Goal: Task Accomplishment & Management: Complete application form

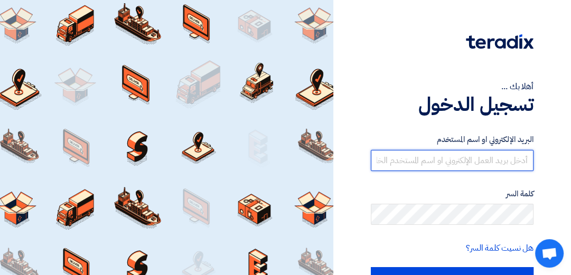
type input "samahmoaman@gmail.com"
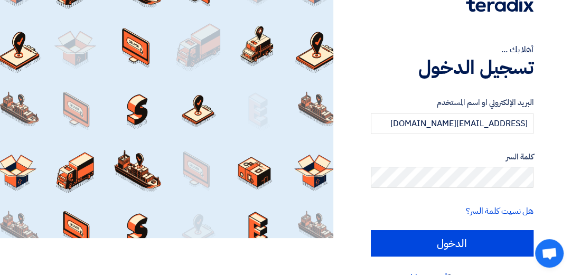
scroll to position [40, 0]
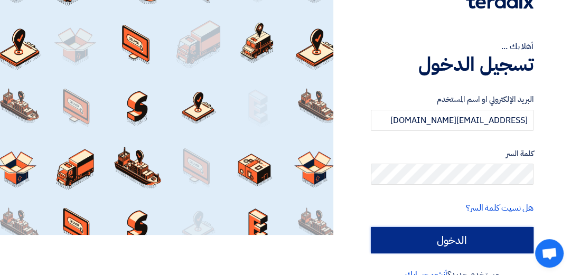
click at [449, 242] on input "الدخول" at bounding box center [452, 240] width 163 height 26
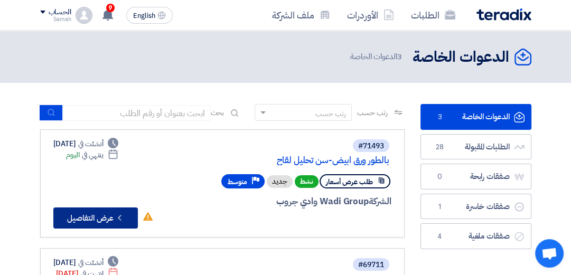
click at [80, 213] on button "Check details عرض التفاصيل" at bounding box center [95, 218] width 85 height 21
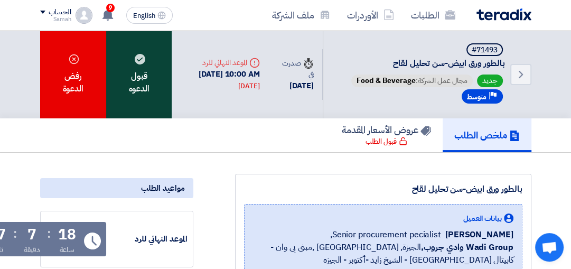
click at [136, 77] on div "قبول الدعوه" at bounding box center [139, 75] width 66 height 88
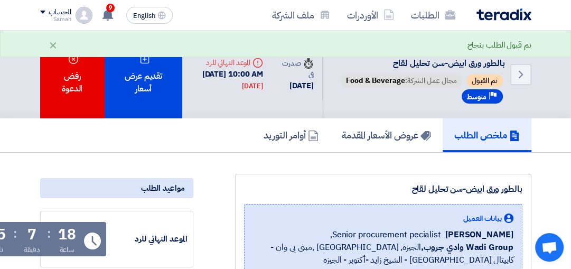
click at [136, 77] on div "تقديم عرض أسعار" at bounding box center [144, 75] width 78 height 88
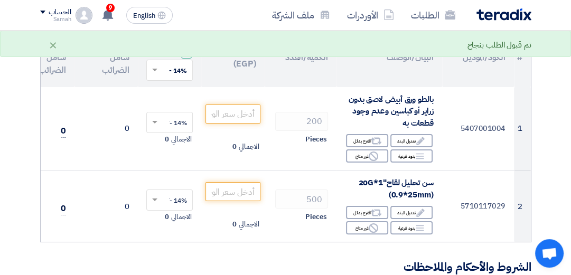
scroll to position [146, 0]
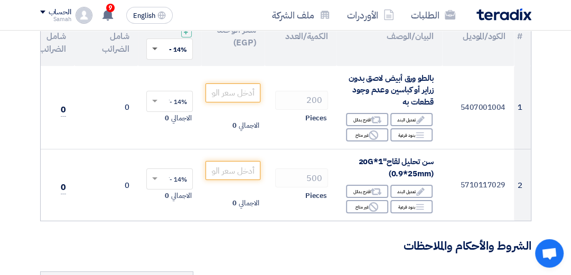
click at [154, 50] on span at bounding box center [153, 49] width 13 height 10
click at [160, 66] on span "14% -VAT" at bounding box center [172, 69] width 29 height 10
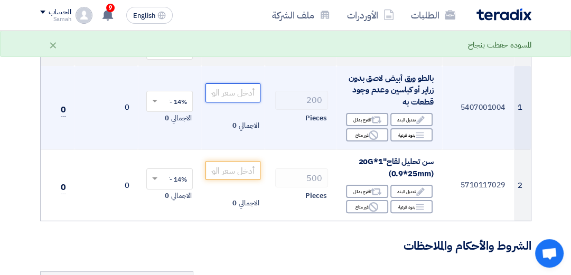
click at [221, 90] on input "number" at bounding box center [233, 92] width 55 height 19
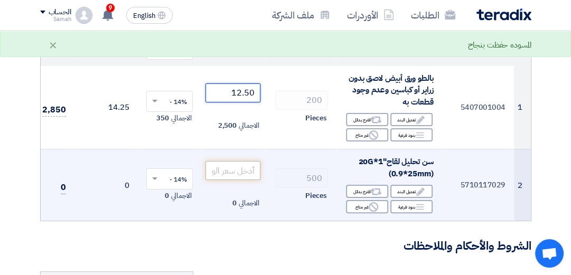
type input "12.50"
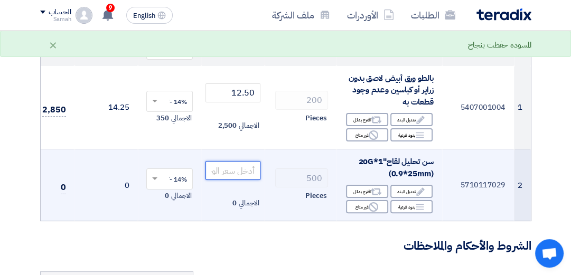
click at [229, 172] on input "number" at bounding box center [233, 170] width 55 height 19
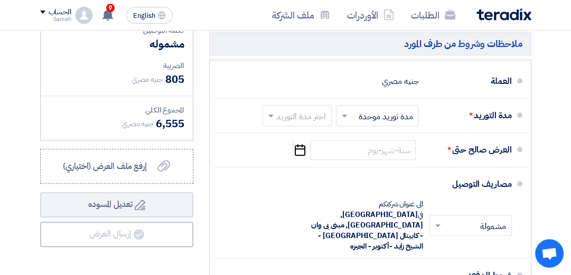
scroll to position [461, 0]
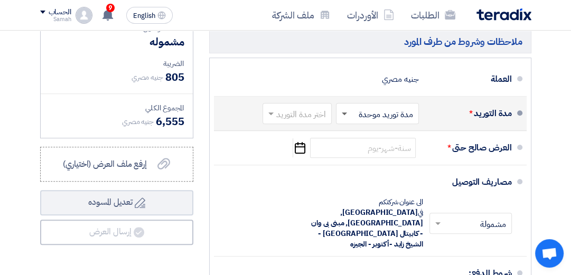
type input "6.50"
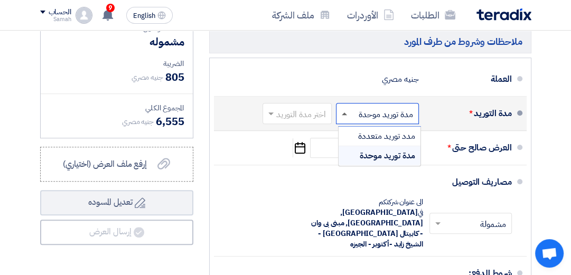
click at [344, 119] on span at bounding box center [343, 113] width 13 height 11
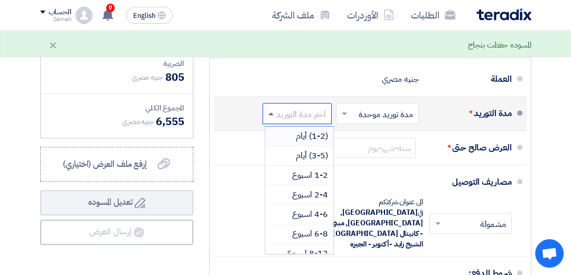
click at [268, 115] on span at bounding box center [270, 114] width 5 height 3
click at [283, 181] on div "1-2 اسبوع" at bounding box center [299, 176] width 68 height 20
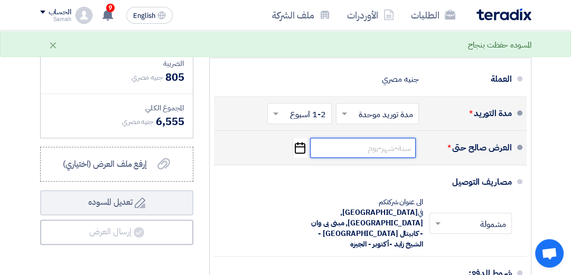
click at [368, 153] on input at bounding box center [363, 148] width 106 height 20
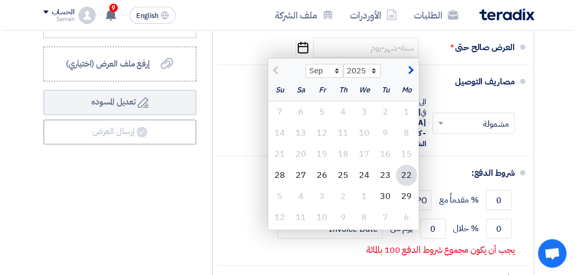
scroll to position [564, 0]
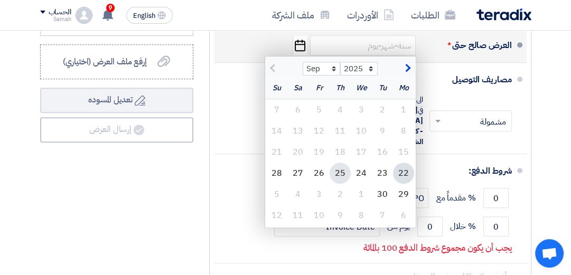
click at [338, 175] on div "25" at bounding box center [340, 173] width 21 height 21
type input "9/25/2025"
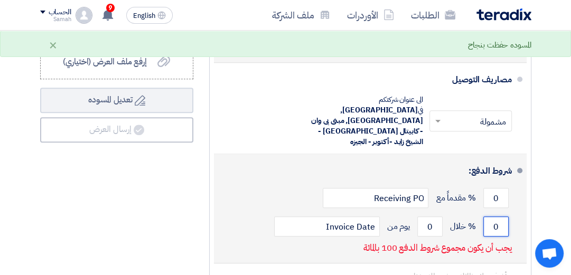
drag, startPoint x: 502, startPoint y: 207, endPoint x: 488, endPoint y: 210, distance: 14.6
click at [488, 217] on input "0" at bounding box center [495, 227] width 25 height 20
type input "100"
drag, startPoint x: 435, startPoint y: 210, endPoint x: 414, endPoint y: 216, distance: 21.6
click at [414, 216] on div "100 % خلال 0 يوم من Invoice Date" at bounding box center [366, 226] width 289 height 29
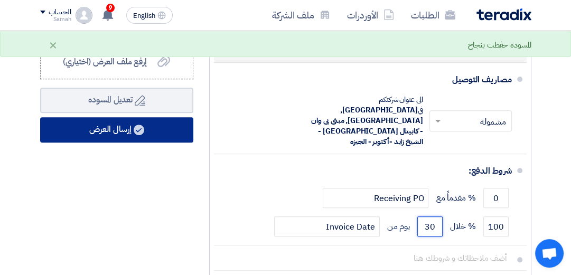
type input "30"
click at [107, 133] on button "إرسال العرض" at bounding box center [116, 129] width 153 height 25
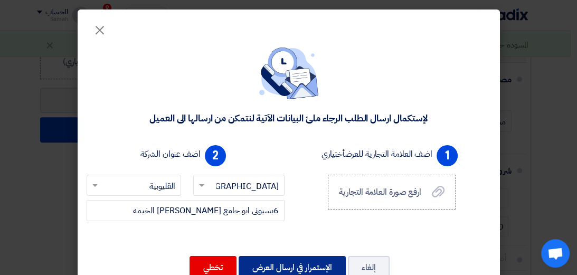
click at [310, 266] on button "الإستمرار في ارسال العرض" at bounding box center [292, 267] width 107 height 23
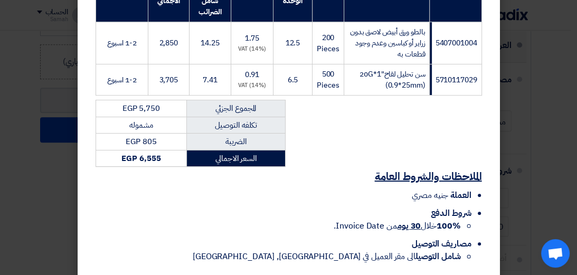
scroll to position [254, 0]
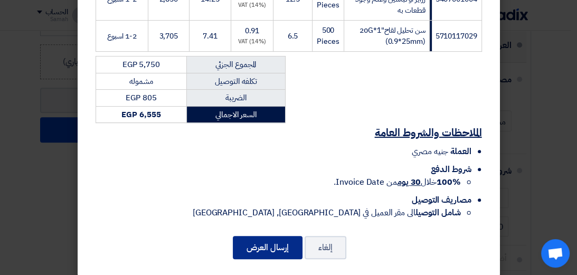
click at [281, 238] on button "إرسال العرض" at bounding box center [268, 247] width 70 height 23
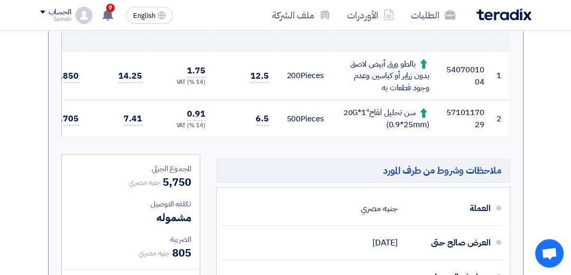
scroll to position [378, 0]
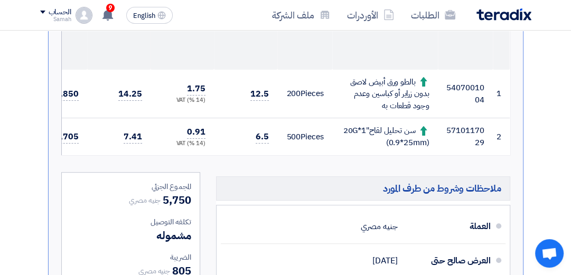
drag, startPoint x: 559, startPoint y: 112, endPoint x: 557, endPoint y: 94, distance: 18.7
click at [557, 94] on section "تقديم عرض سعر عرض منافس نسخة 1 أخر تحديث 22 Sep 2025, 3:53 PM Offer is Seen لم …" at bounding box center [285, 113] width 571 height 677
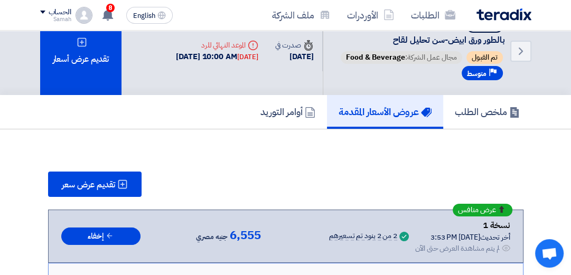
scroll to position [0, 0]
